Goal: Transaction & Acquisition: Purchase product/service

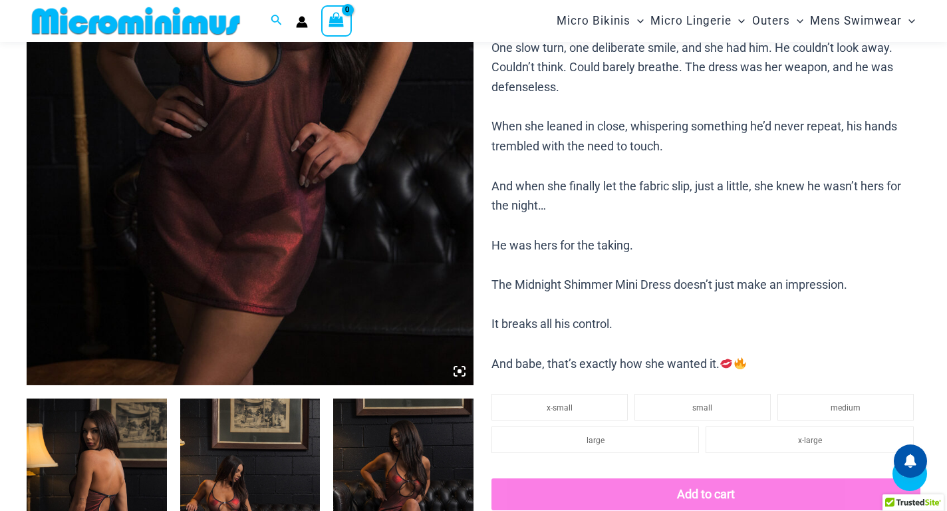
scroll to position [254, 0]
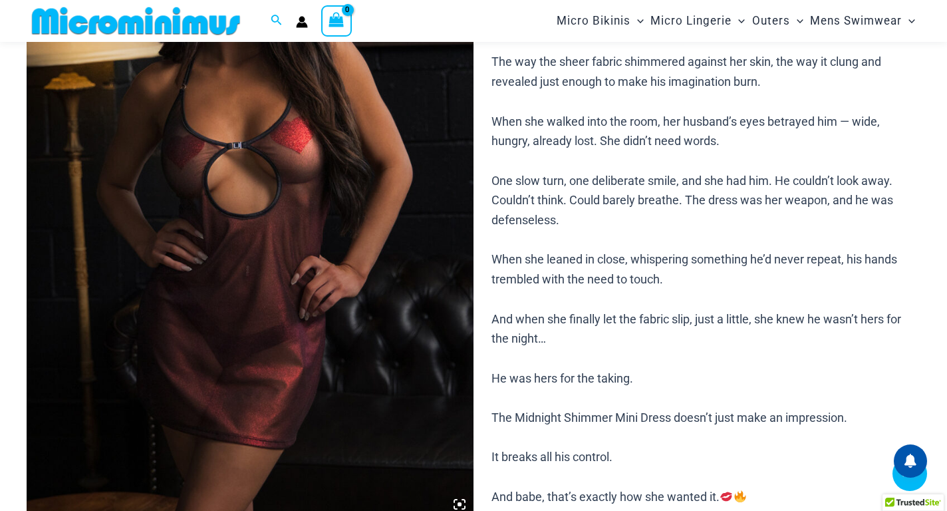
click at [277, 293] on img at bounding box center [250, 183] width 447 height 670
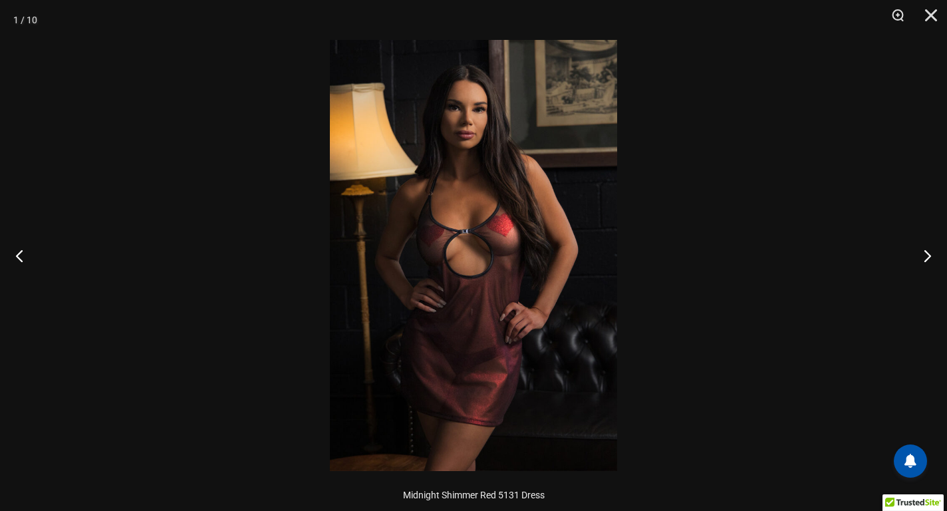
click at [477, 259] on img at bounding box center [473, 255] width 287 height 431
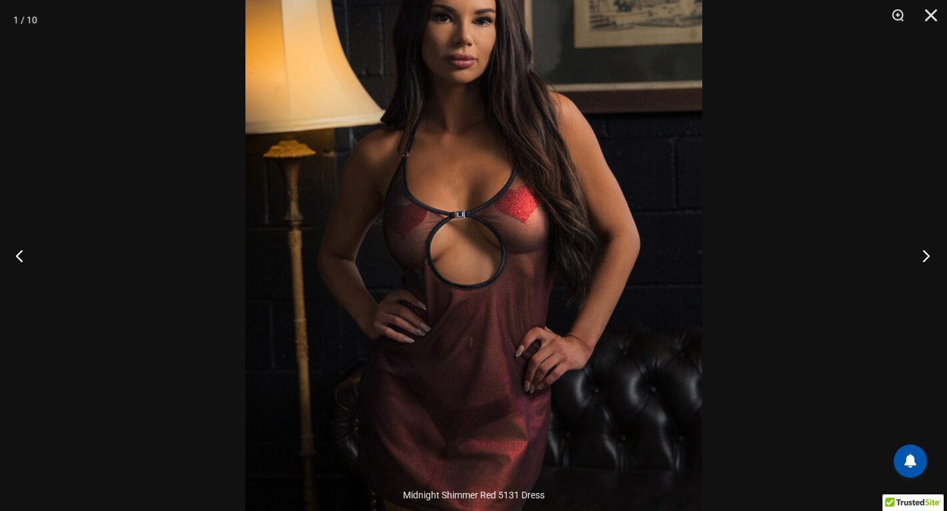
click at [929, 262] on button "Next" at bounding box center [922, 255] width 50 height 67
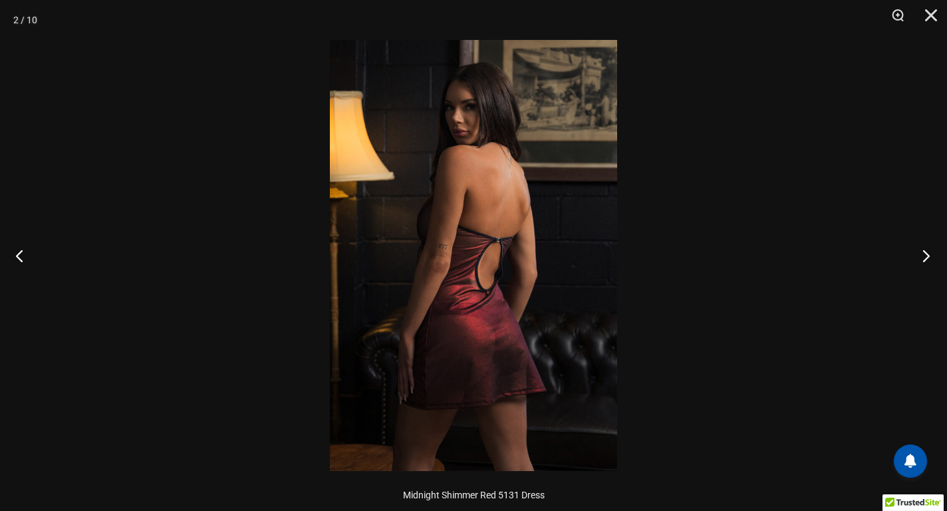
click at [929, 262] on button "Next" at bounding box center [922, 255] width 50 height 67
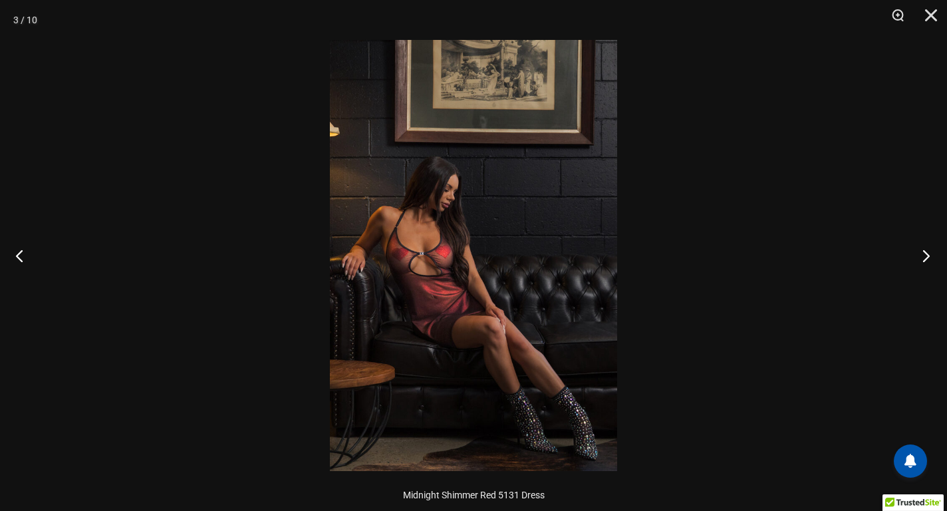
click at [929, 262] on button "Next" at bounding box center [922, 255] width 50 height 67
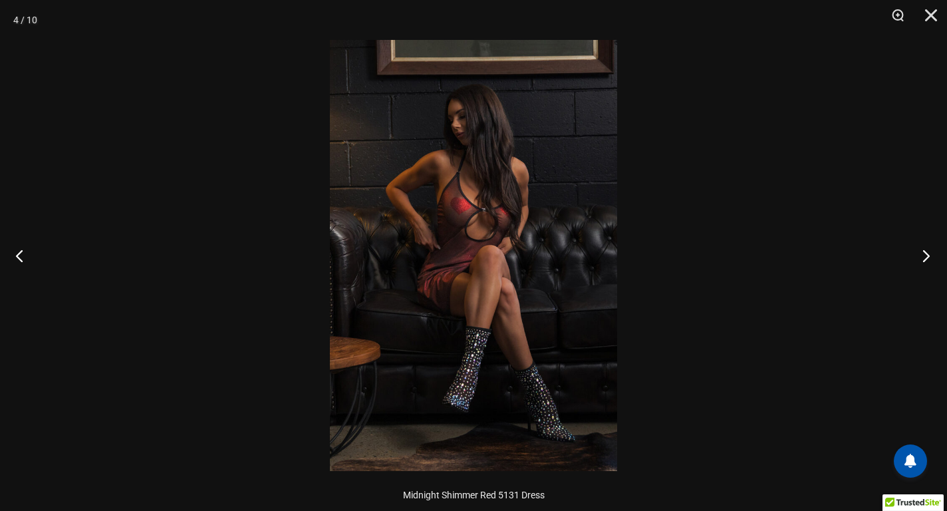
click at [929, 262] on button "Next" at bounding box center [922, 255] width 50 height 67
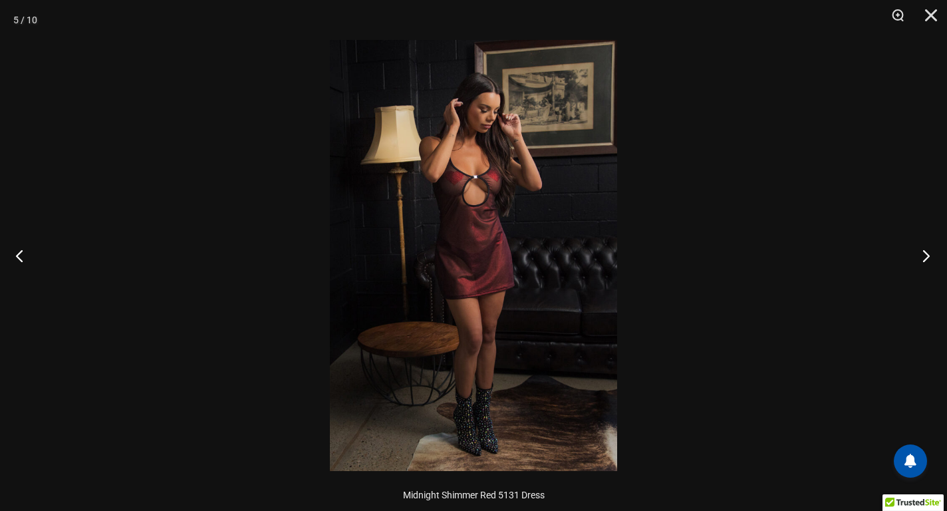
click at [929, 262] on button "Next" at bounding box center [922, 255] width 50 height 67
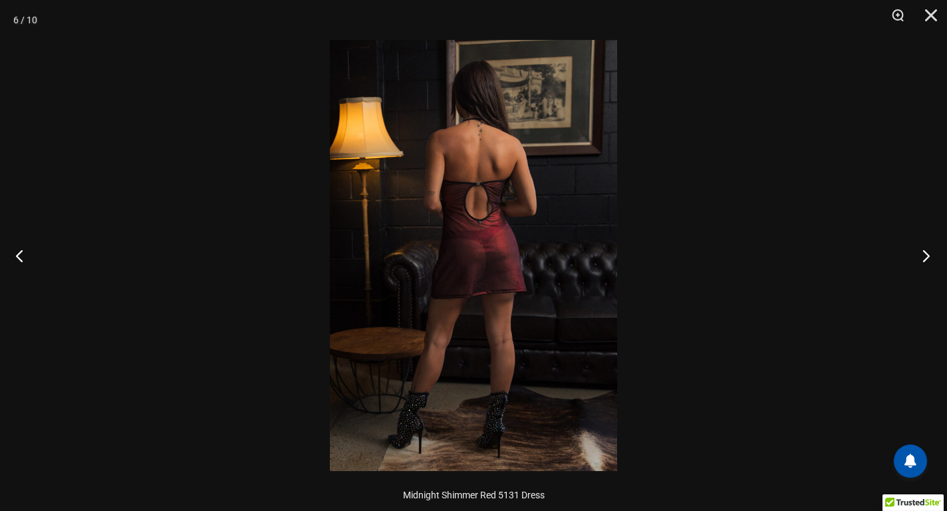
click at [929, 262] on button "Next" at bounding box center [922, 255] width 50 height 67
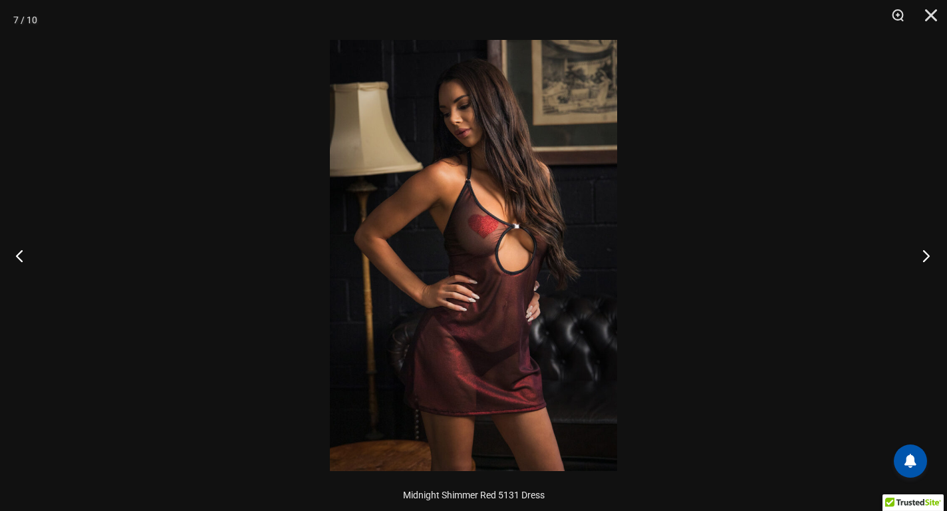
click at [929, 262] on button "Next" at bounding box center [922, 255] width 50 height 67
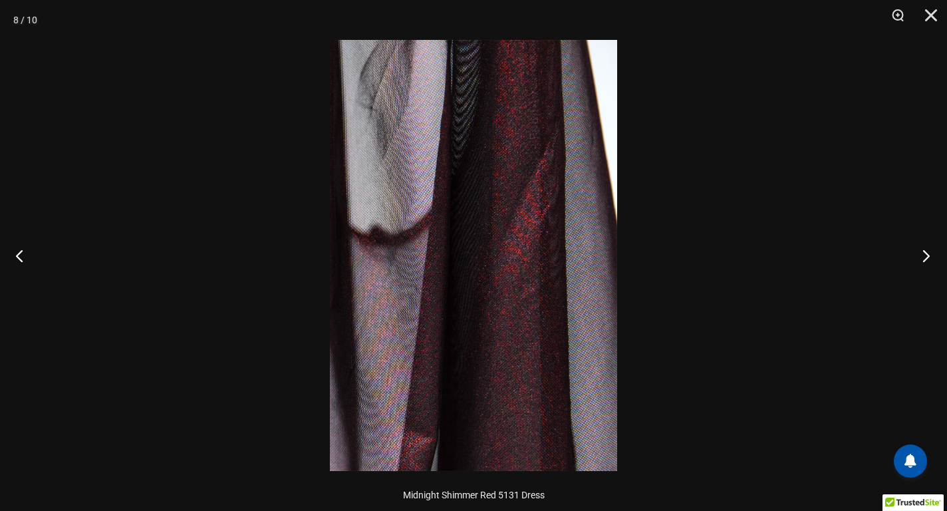
click at [929, 262] on button "Next" at bounding box center [922, 255] width 50 height 67
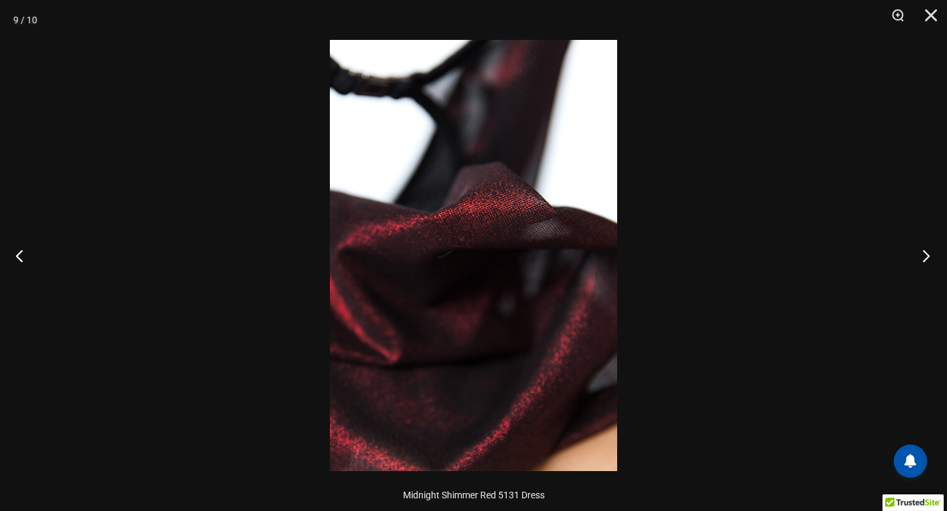
click at [929, 262] on button "Next" at bounding box center [922, 255] width 50 height 67
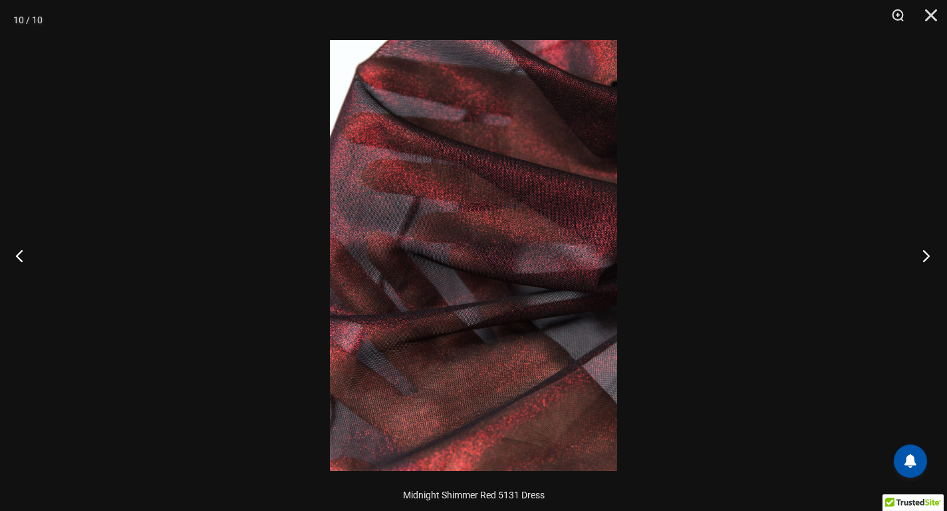
click at [929, 262] on button "Next" at bounding box center [922, 255] width 50 height 67
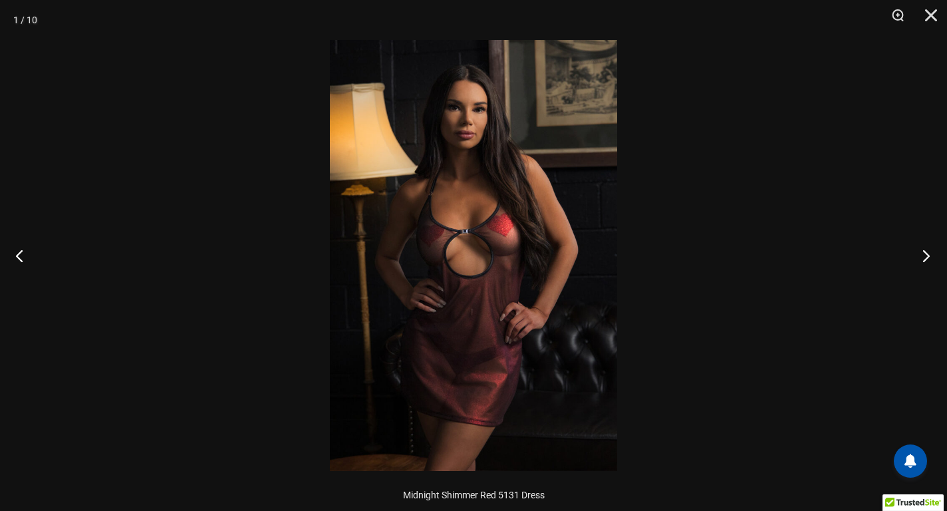
click at [929, 262] on button "Next" at bounding box center [922, 255] width 50 height 67
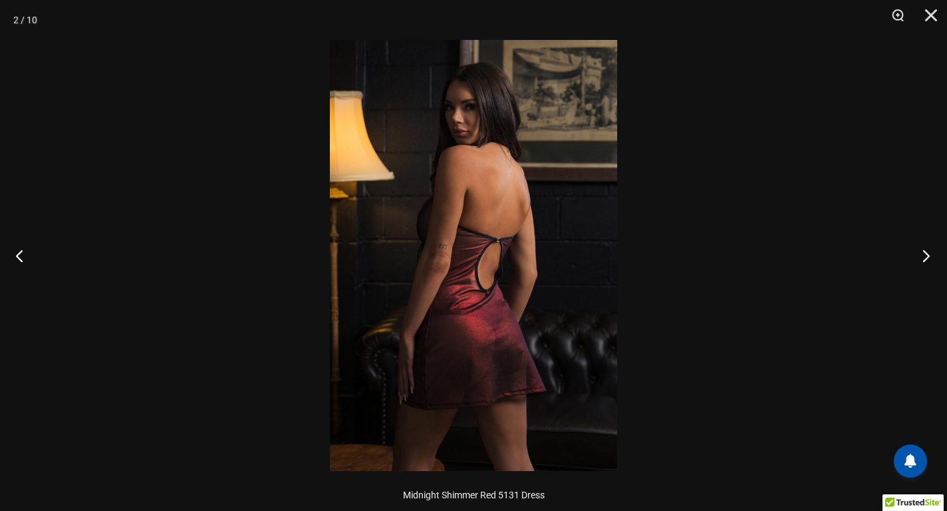
click at [929, 262] on button "Next" at bounding box center [922, 255] width 50 height 67
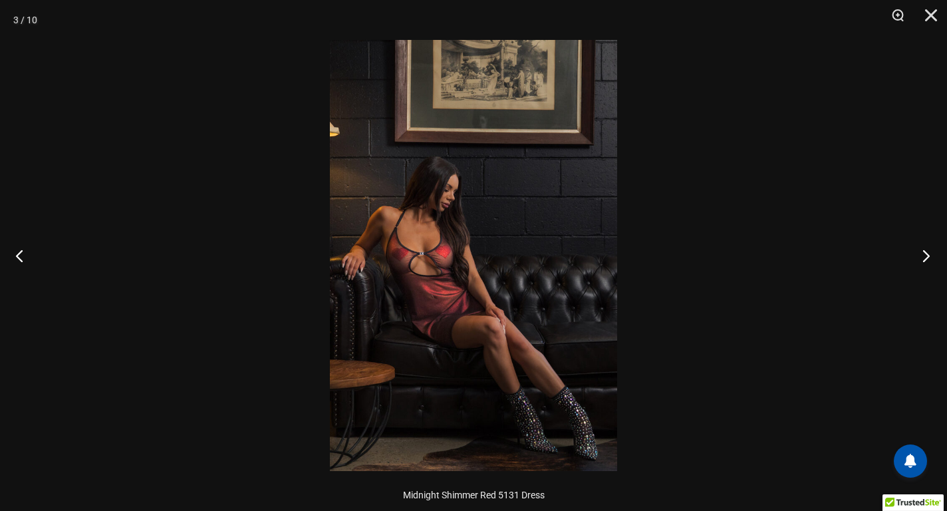
click at [929, 262] on button "Next" at bounding box center [922, 255] width 50 height 67
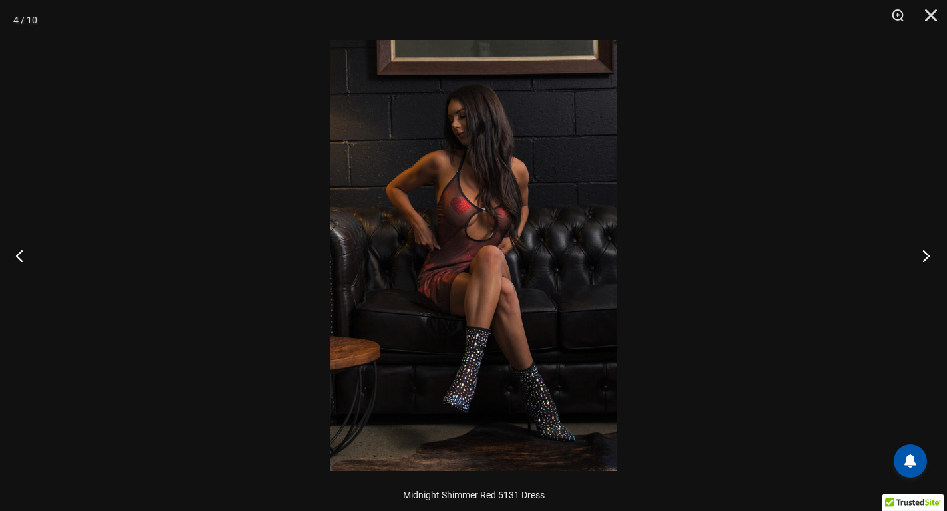
click at [929, 262] on button "Next" at bounding box center [922, 255] width 50 height 67
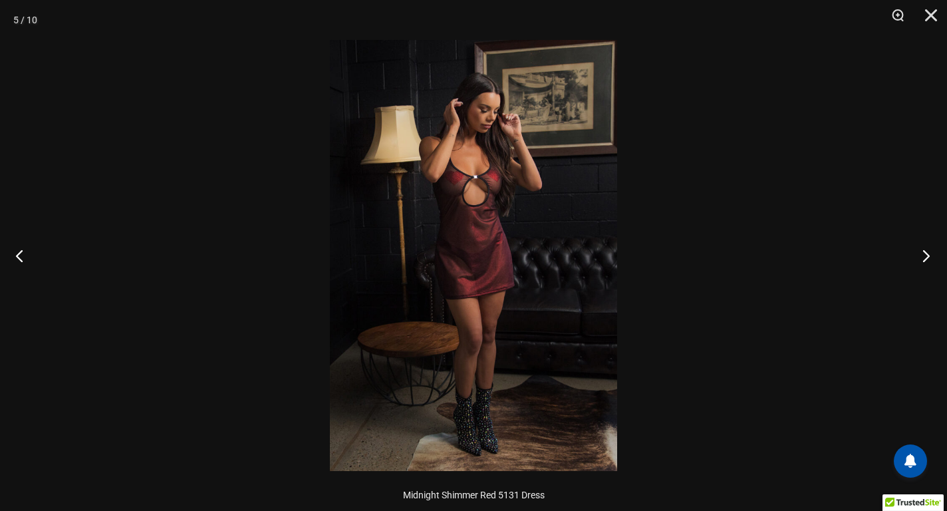
click at [929, 262] on button "Next" at bounding box center [922, 255] width 50 height 67
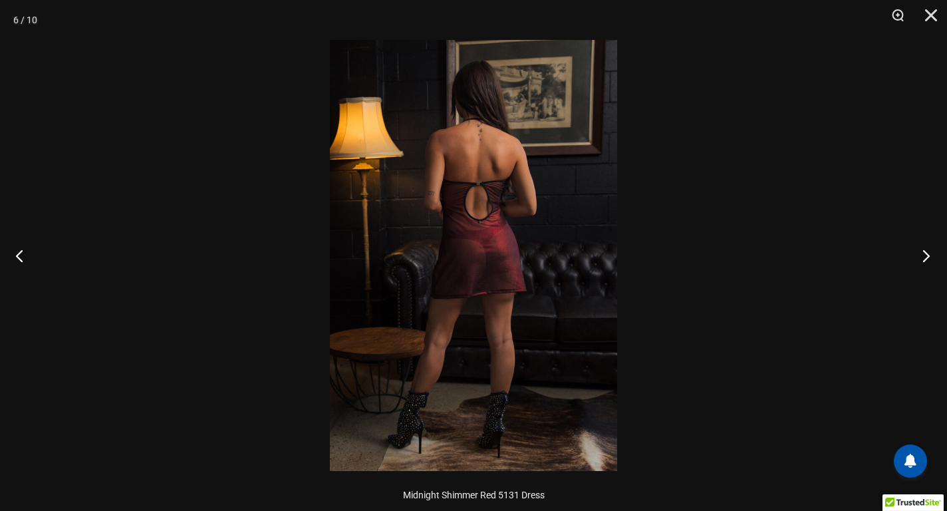
click at [929, 262] on button "Next" at bounding box center [922, 255] width 50 height 67
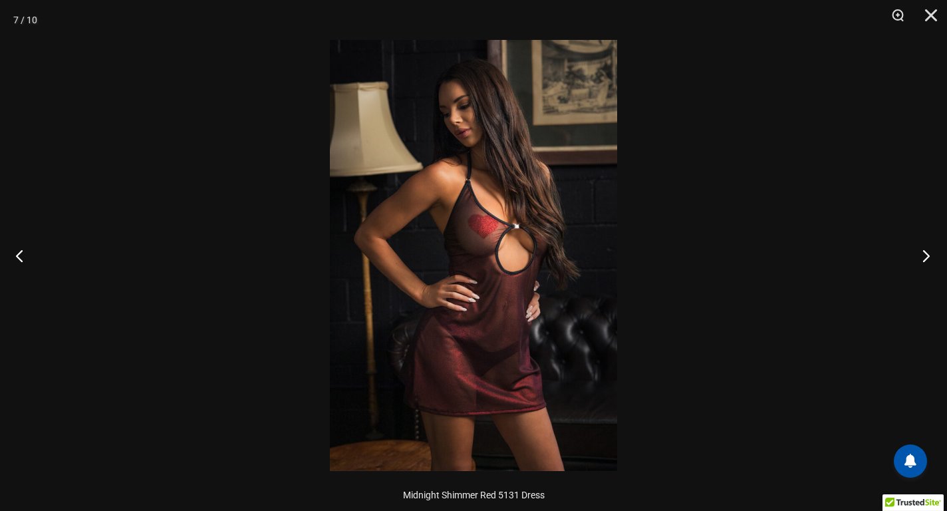
click at [929, 262] on button "Next" at bounding box center [922, 255] width 50 height 67
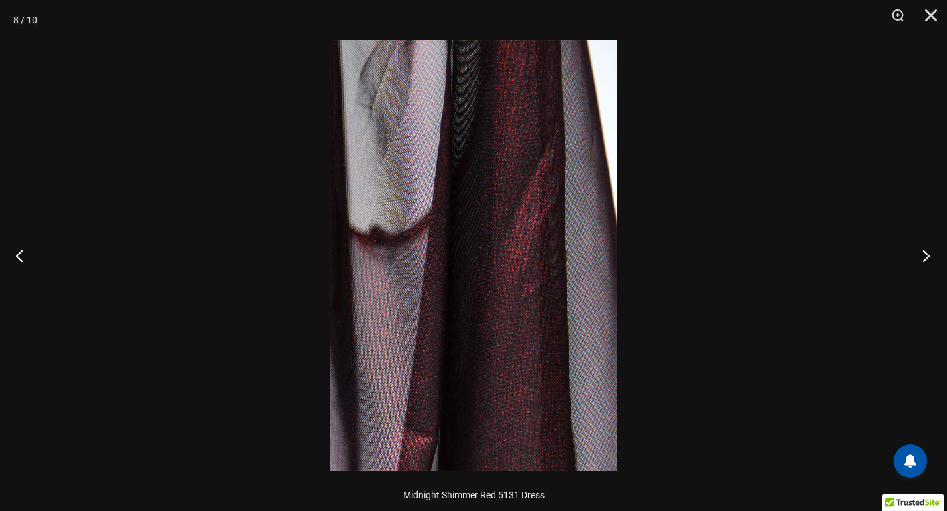
click at [929, 262] on button "Next" at bounding box center [922, 255] width 50 height 67
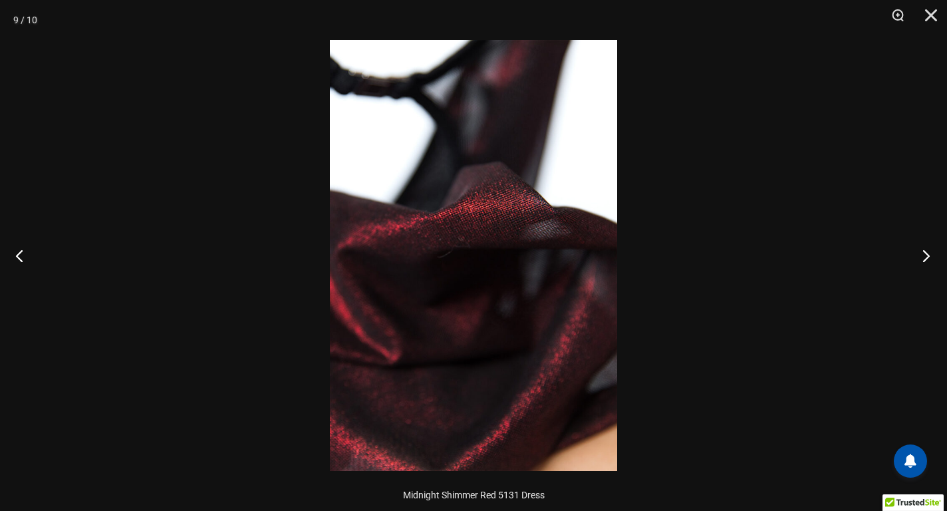
click at [929, 262] on button "Next" at bounding box center [922, 255] width 50 height 67
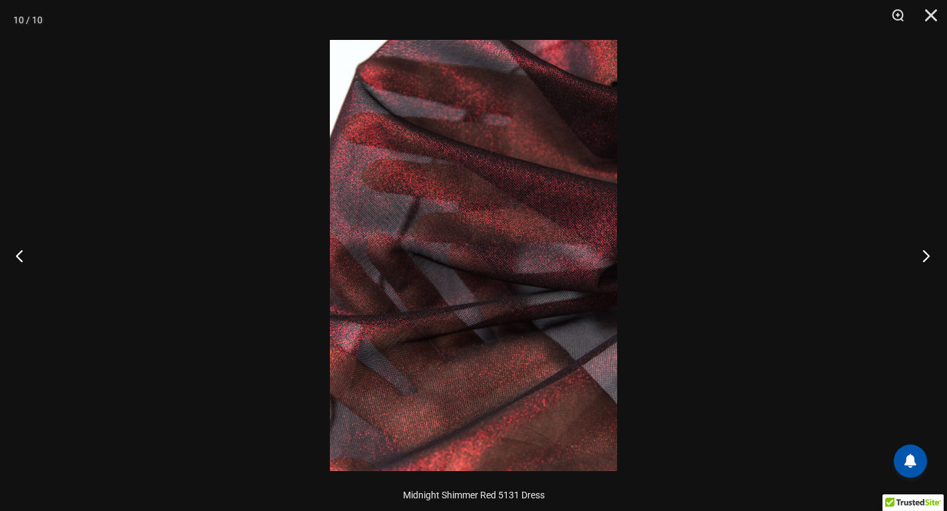
click at [929, 262] on button "Next" at bounding box center [922, 255] width 50 height 67
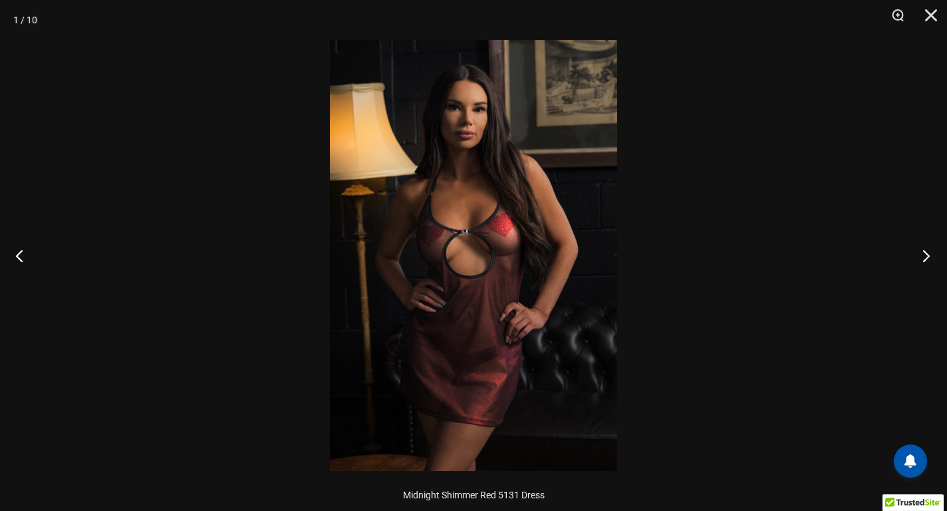
click at [929, 262] on button "Next" at bounding box center [922, 255] width 50 height 67
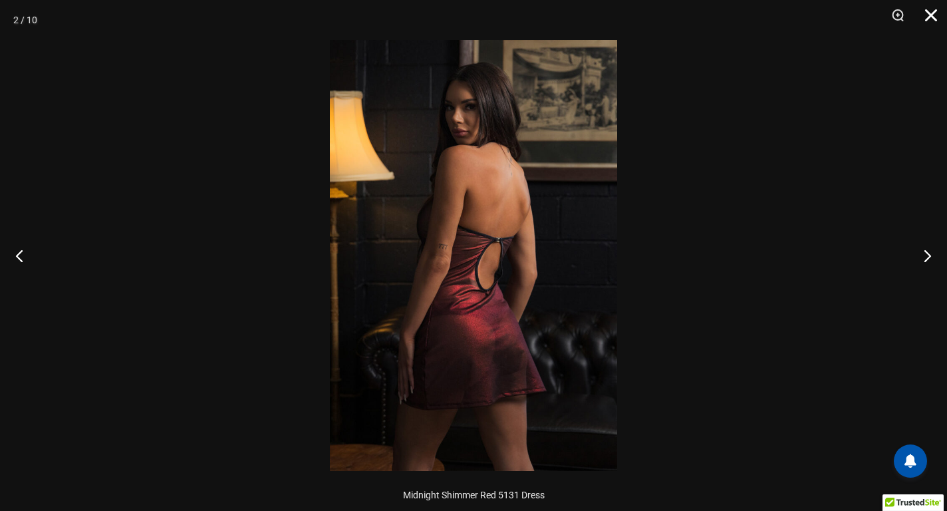
click at [930, 19] on button "Close" at bounding box center [926, 20] width 33 height 40
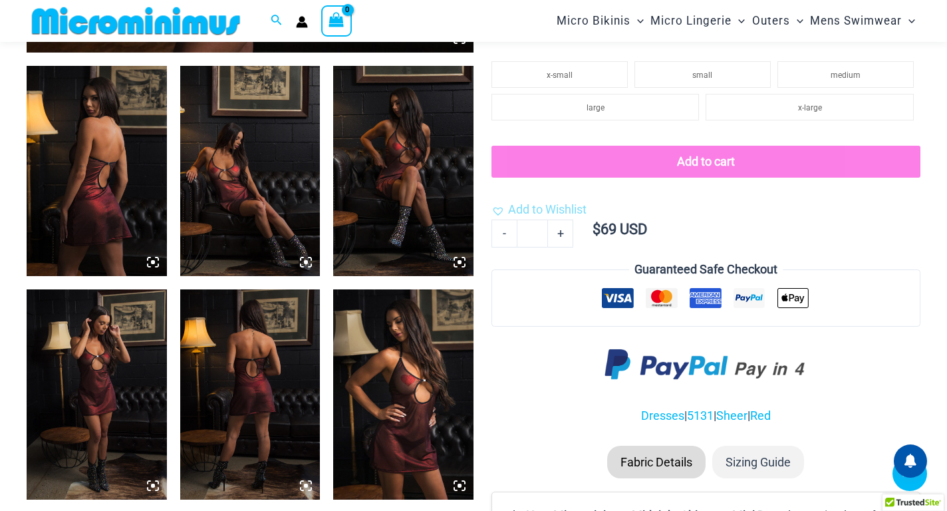
scroll to position [653, 0]
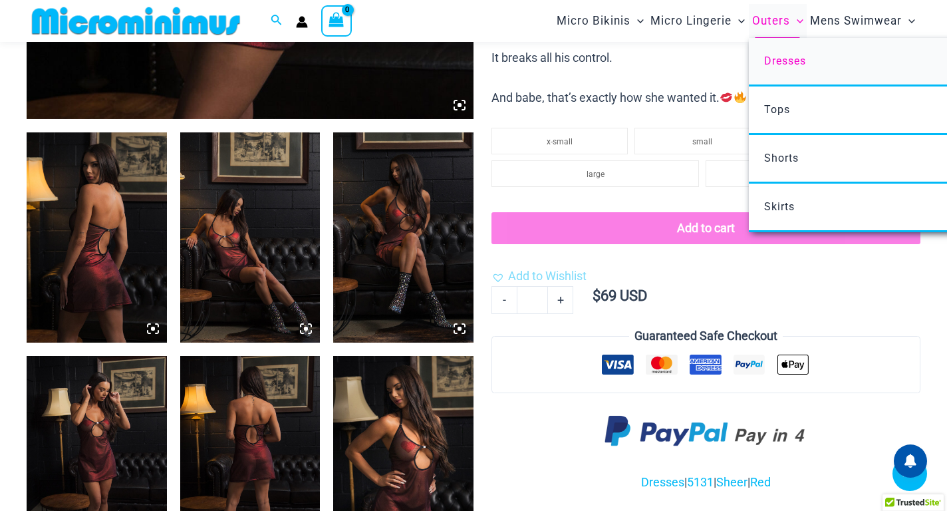
click at [774, 69] on link "Dresses" at bounding box center [947, 62] width 396 height 49
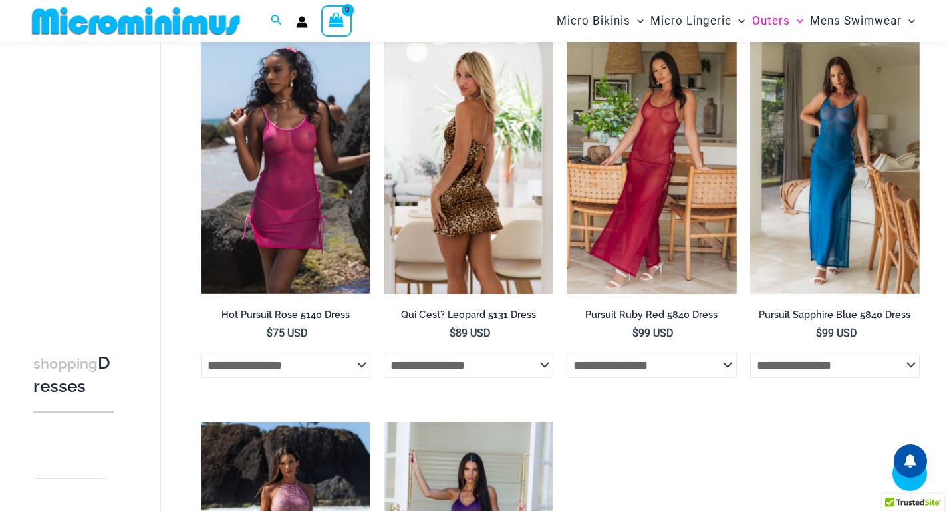
scroll to position [720, 0]
